Goal: Find specific page/section: Find specific page/section

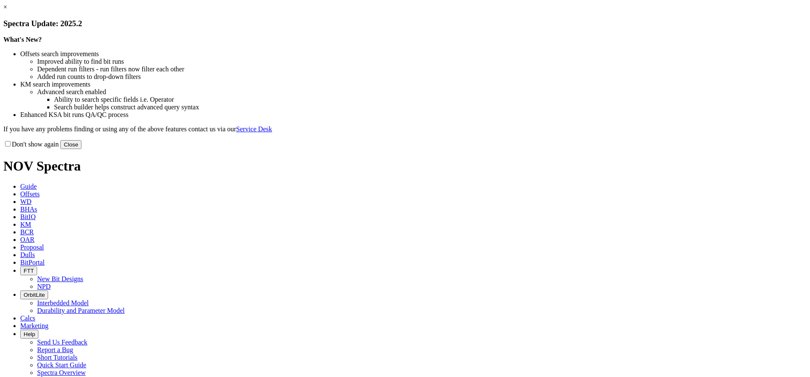
click at [7, 11] on link "×" at bounding box center [5, 6] width 4 height 7
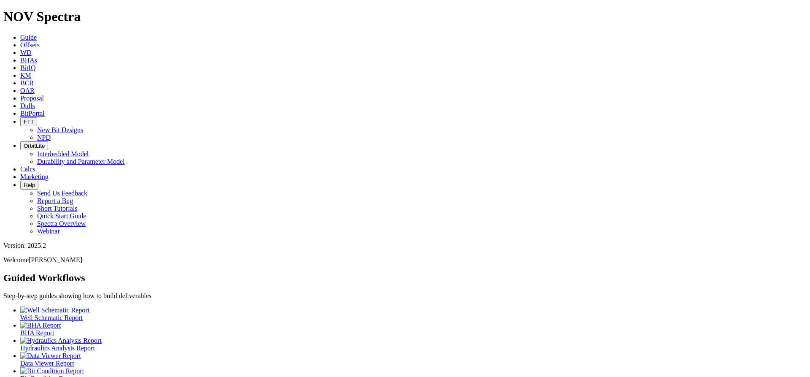
click at [20, 102] on icon at bounding box center [20, 105] width 0 height 7
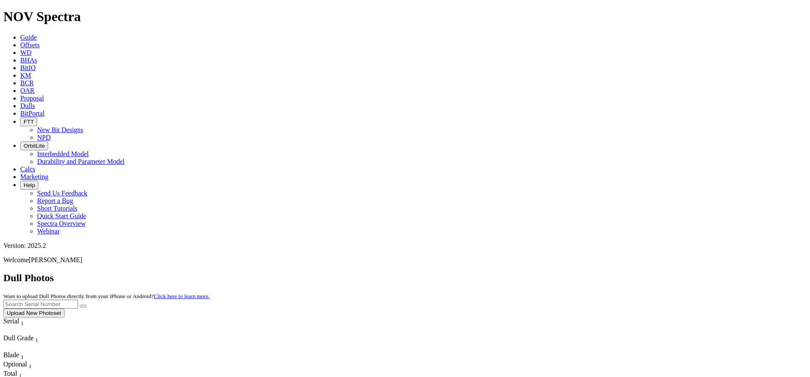
click at [78, 299] on input "text" at bounding box center [40, 303] width 75 height 9
click at [86, 304] on button "submit" at bounding box center [83, 305] width 7 height 3
click at [78, 299] on input "A318869" at bounding box center [40, 303] width 75 height 9
type input "A318864"
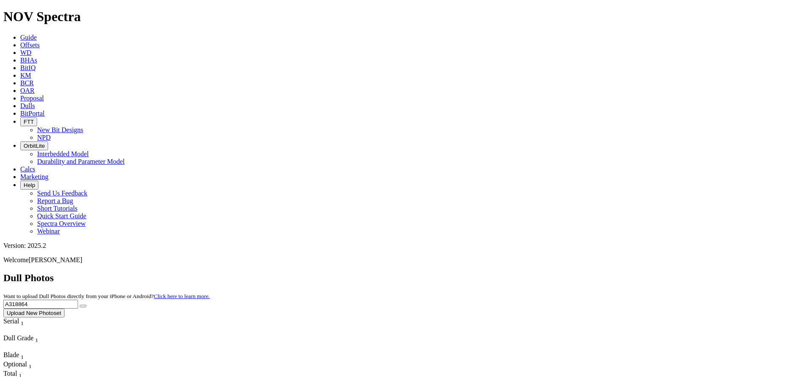
click at [83, 306] on icon "submit" at bounding box center [83, 306] width 0 height 0
